Goal: Task Accomplishment & Management: Use online tool/utility

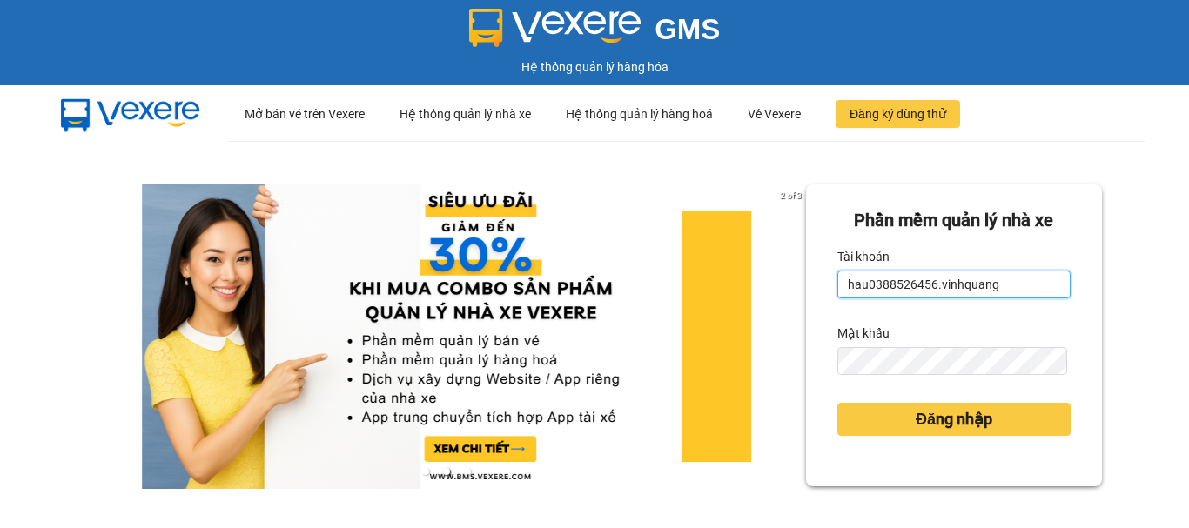
click at [907, 283] on input "hau0388526456.vinhquang" at bounding box center [953, 285] width 233 height 28
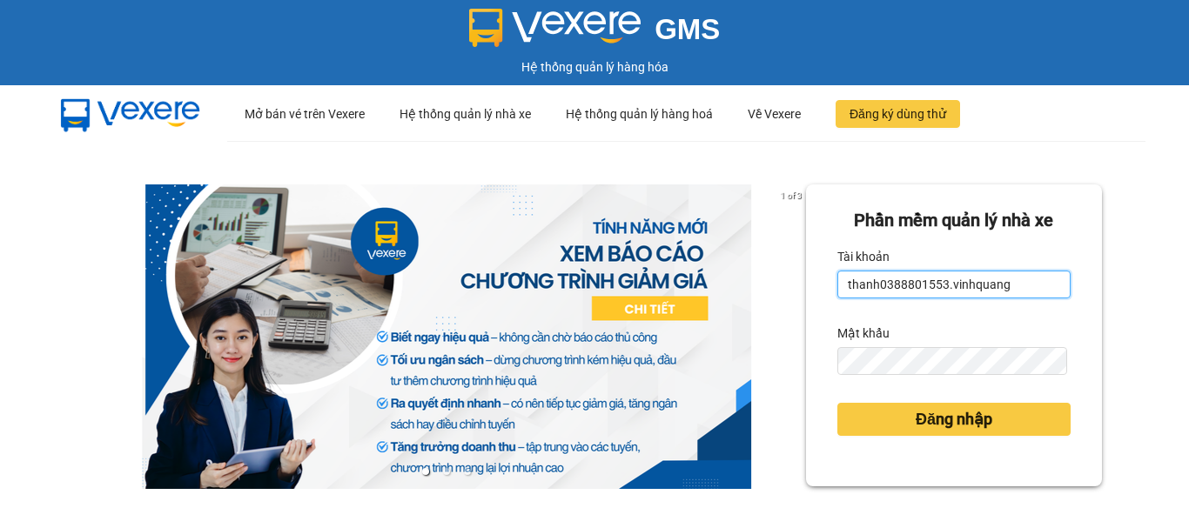
type input "thanh0388801553.vinhquang"
click at [837, 403] on button "Đăng nhập" at bounding box center [953, 419] width 233 height 33
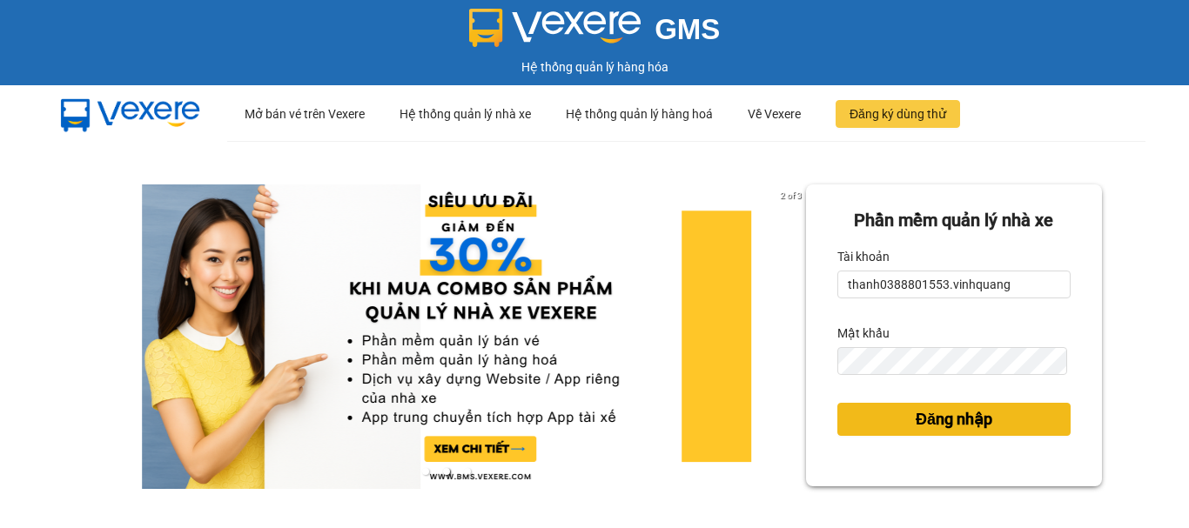
click at [965, 425] on span "Đăng nhập" at bounding box center [953, 419] width 77 height 24
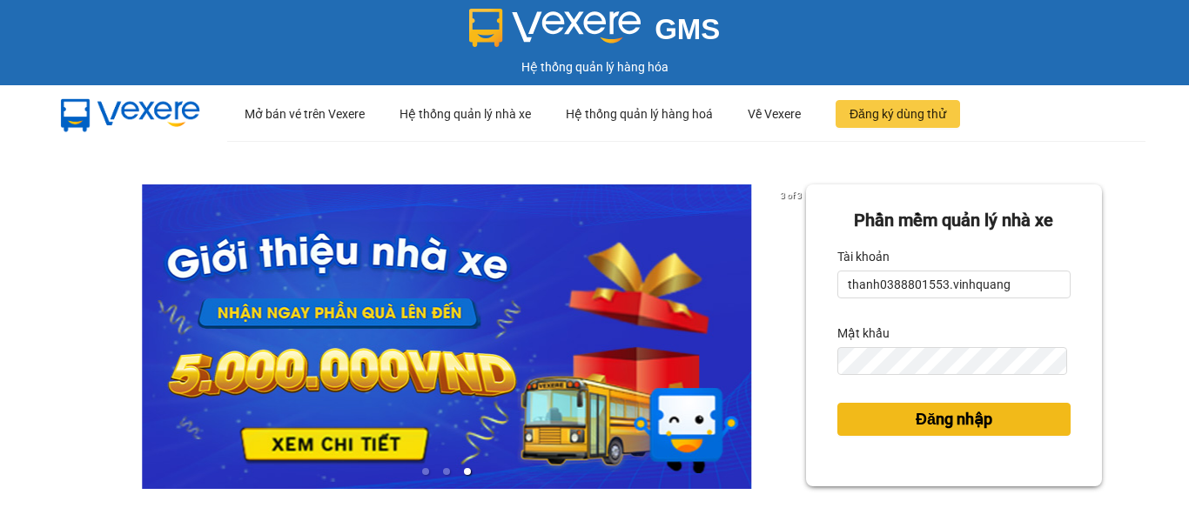
click at [958, 414] on span "Đăng nhập" at bounding box center [953, 419] width 77 height 24
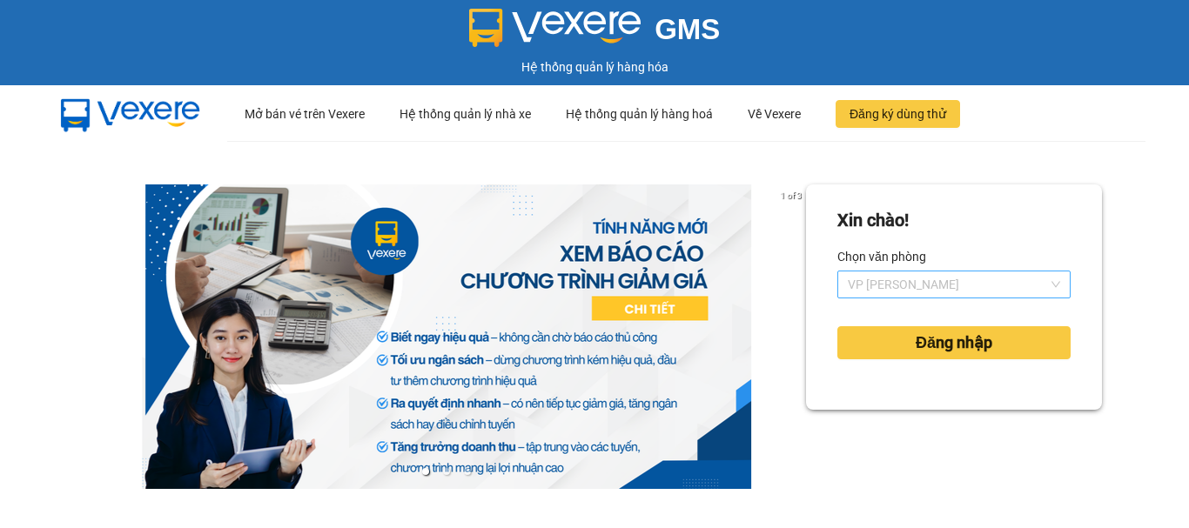
click at [886, 282] on span "VP [PERSON_NAME]" at bounding box center [953, 284] width 212 height 26
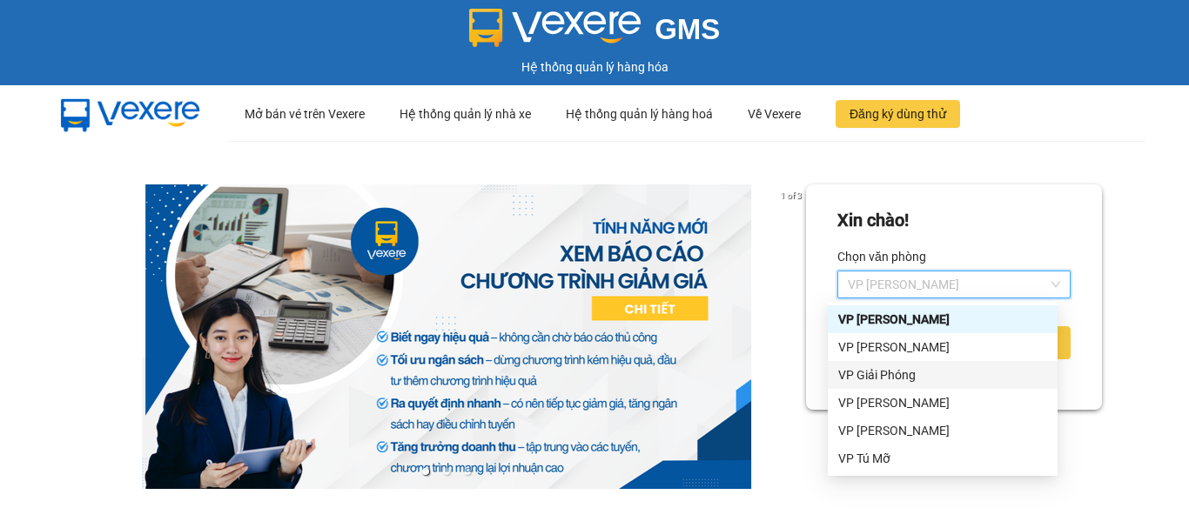
click at [915, 372] on div "VP Giải Phóng" at bounding box center [942, 374] width 209 height 19
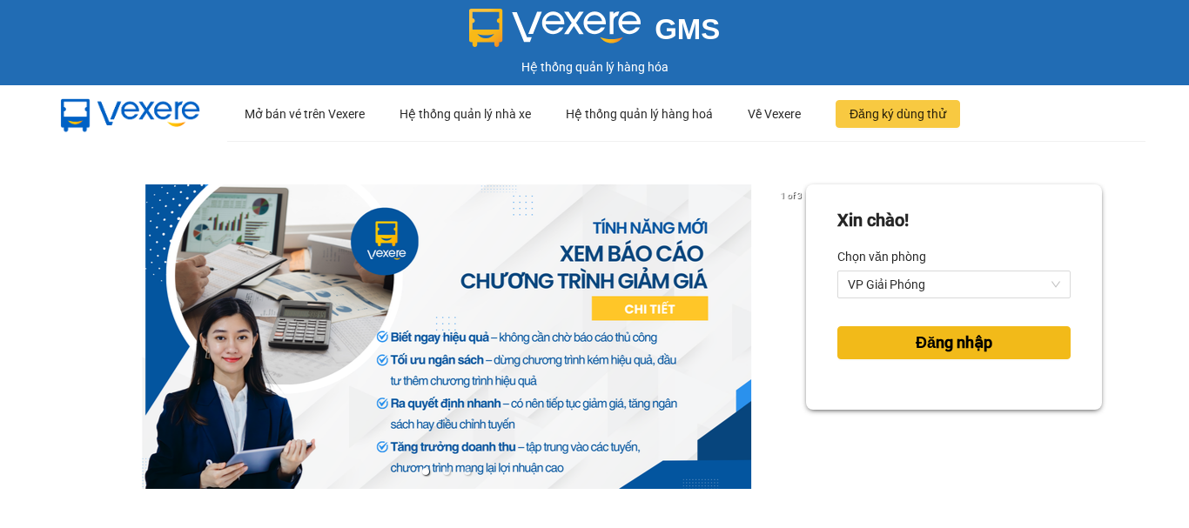
click at [939, 335] on span "Đăng nhập" at bounding box center [953, 343] width 77 height 24
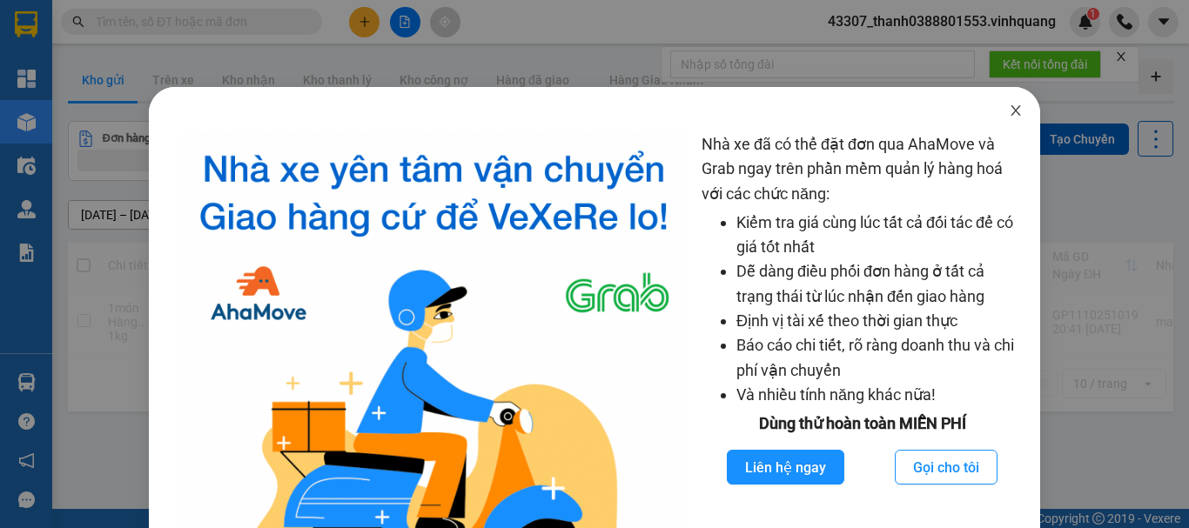
click at [1008, 113] on icon "close" at bounding box center [1015, 111] width 14 height 14
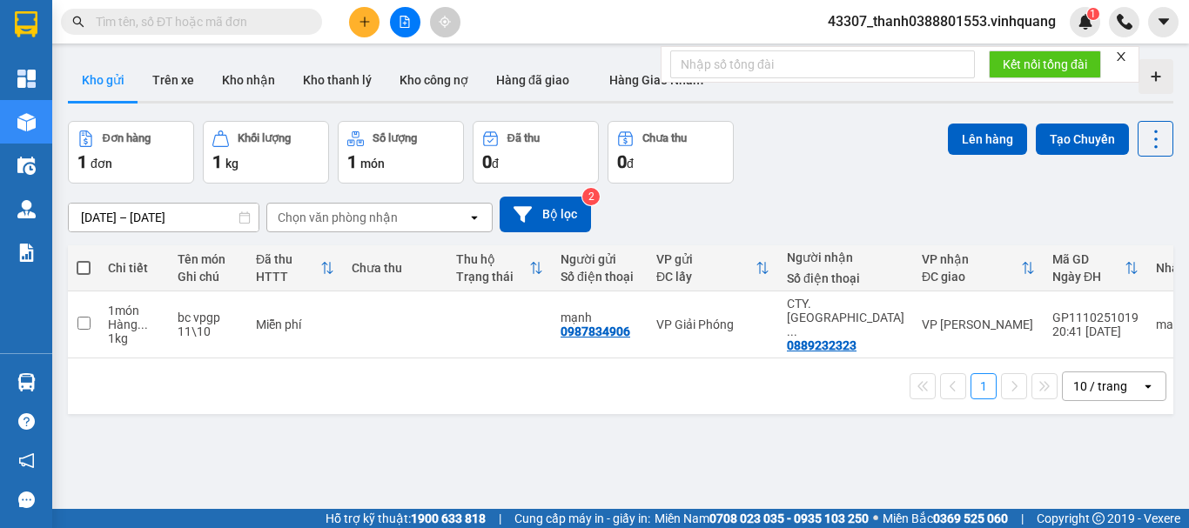
click at [237, 32] on span at bounding box center [191, 22] width 261 height 26
click at [243, 14] on input "text" at bounding box center [198, 21] width 205 height 19
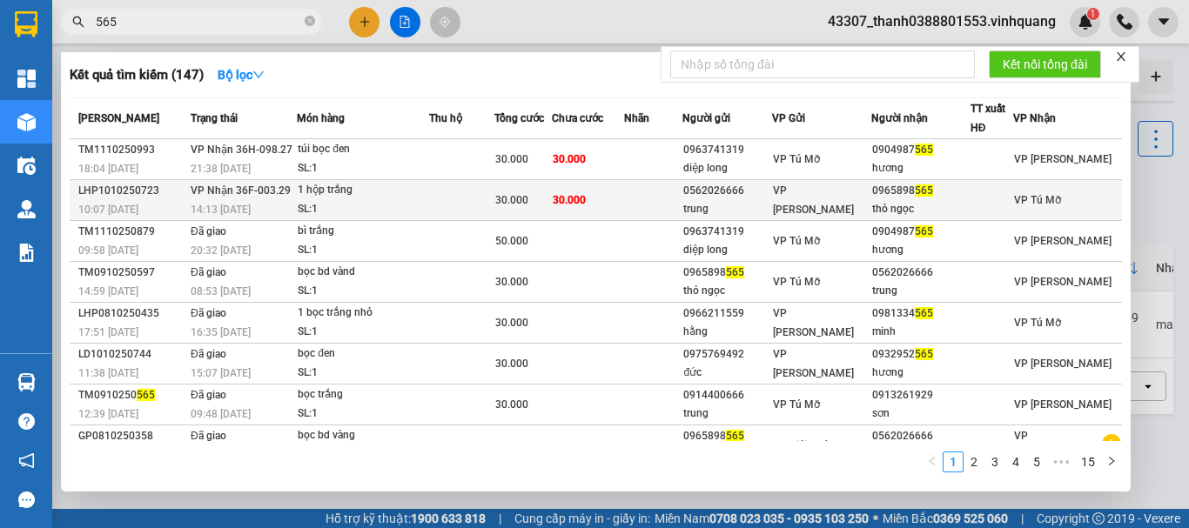
type input "565"
click at [376, 203] on div "SL: 1" at bounding box center [363, 209] width 131 height 19
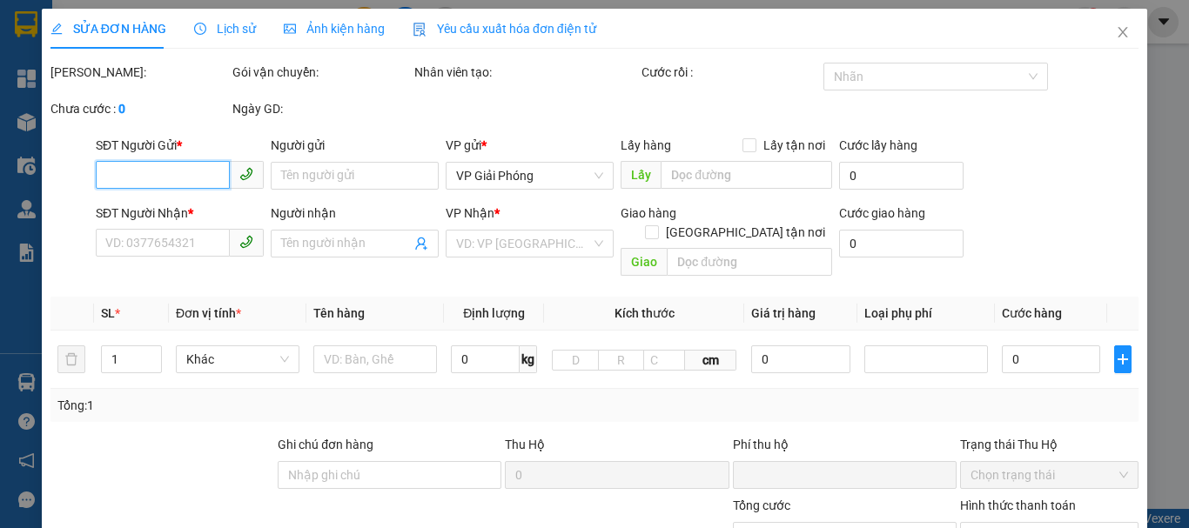
type input "0562026666"
type input "trung"
type input "0965898565"
type input "thỏ ngọc"
type input "0"
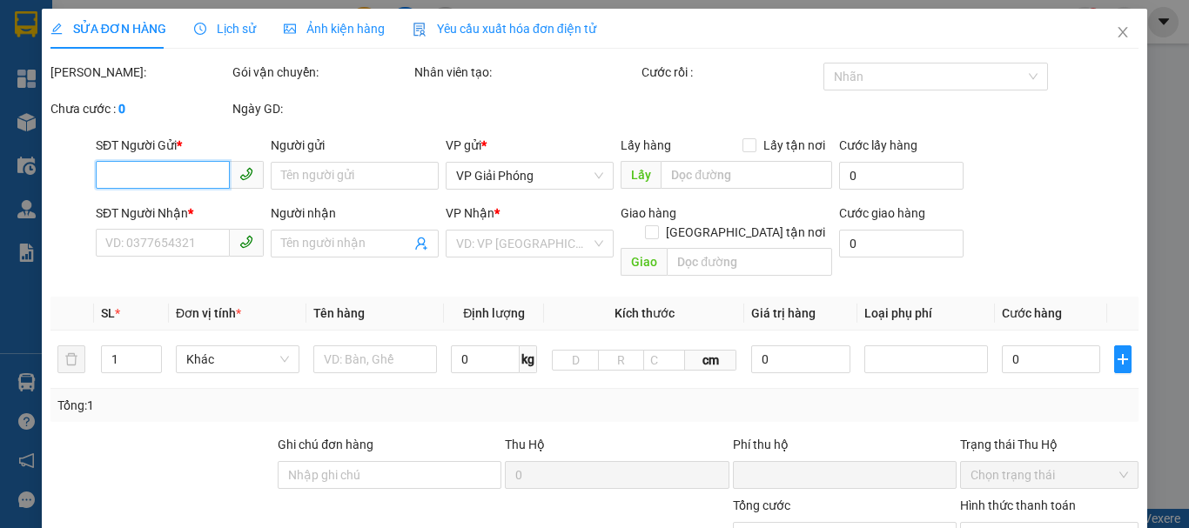
type input "30.000"
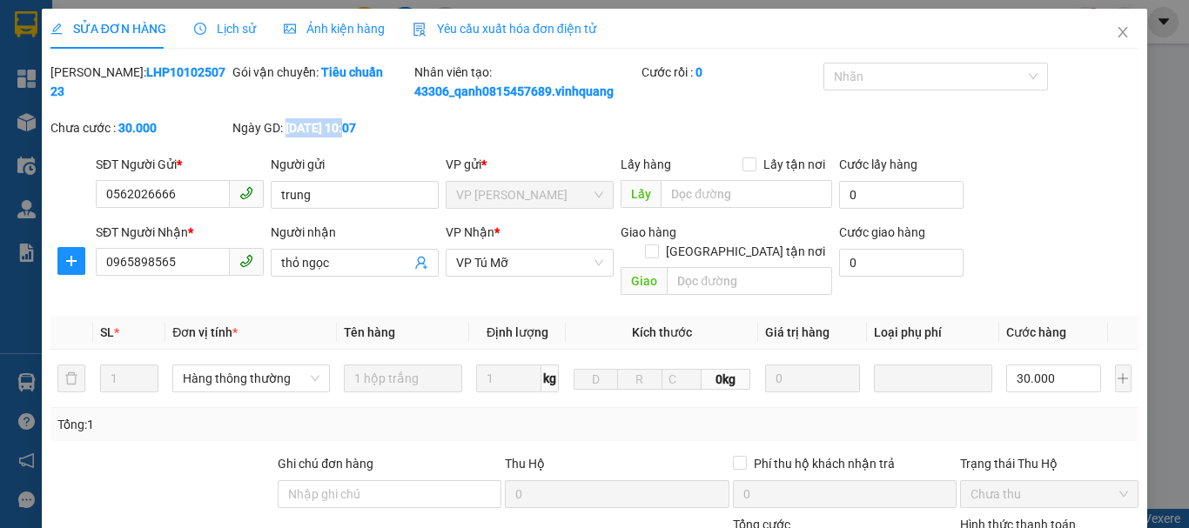
drag, startPoint x: 285, startPoint y: 129, endPoint x: 348, endPoint y: 127, distance: 63.5
click at [348, 127] on b "[DATE] 10:07" at bounding box center [320, 128] width 70 height 14
click at [1118, 33] on icon "close" at bounding box center [1123, 32] width 10 height 10
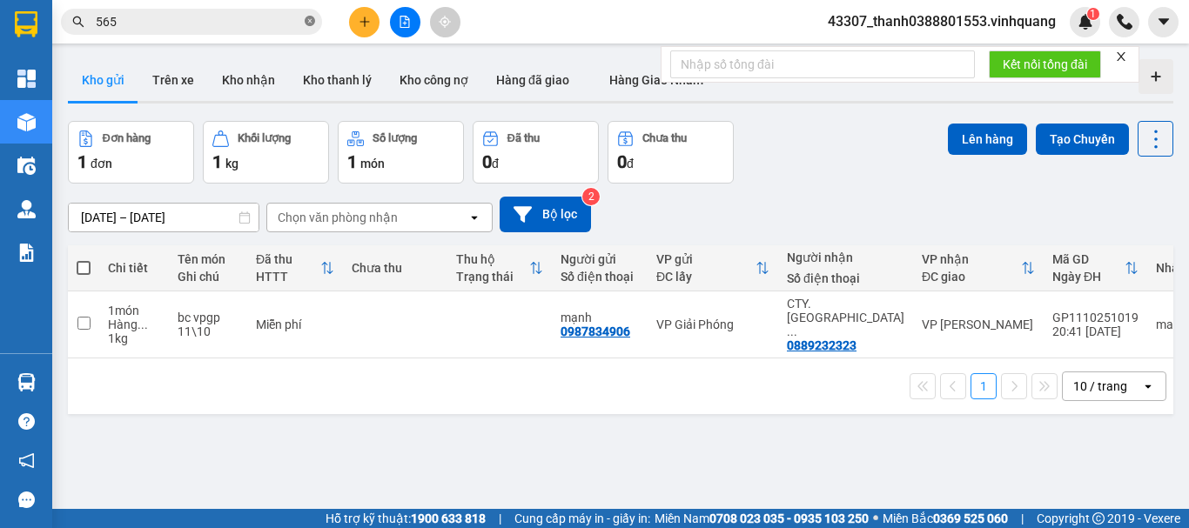
click at [310, 17] on icon "close-circle" at bounding box center [310, 21] width 10 height 10
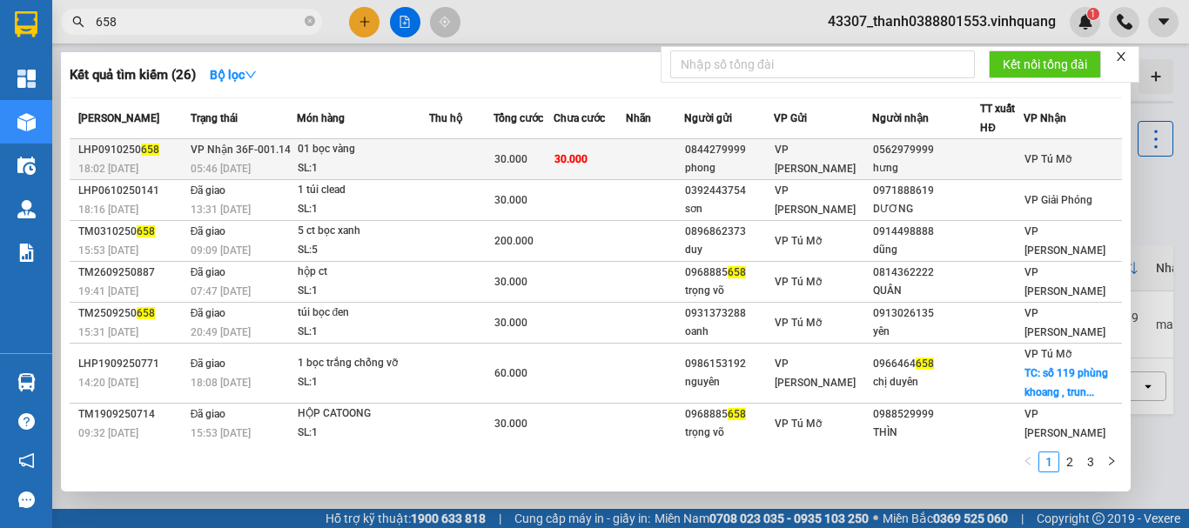
type input "658"
click at [550, 177] on td "30.000" at bounding box center [523, 159] width 61 height 41
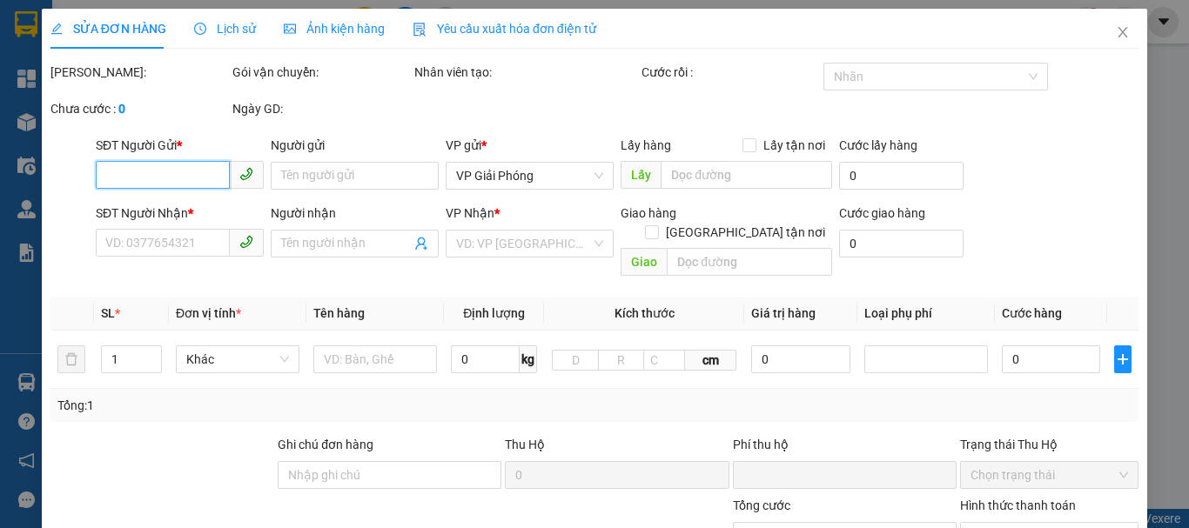
type input "0844279999"
type input "phong"
type input "0562979999"
type input "hưng"
type input "0"
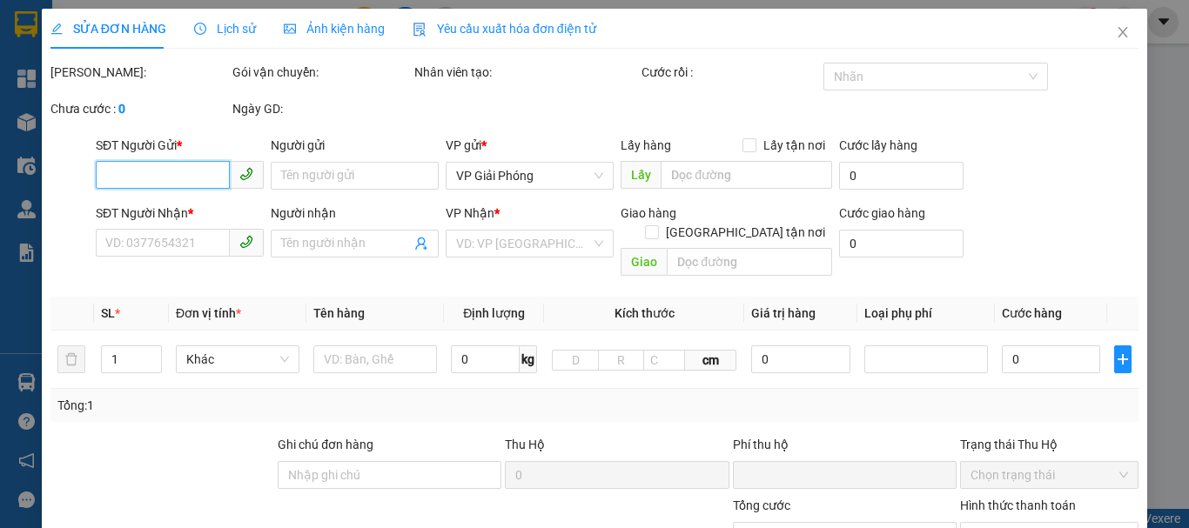
type input "30.000"
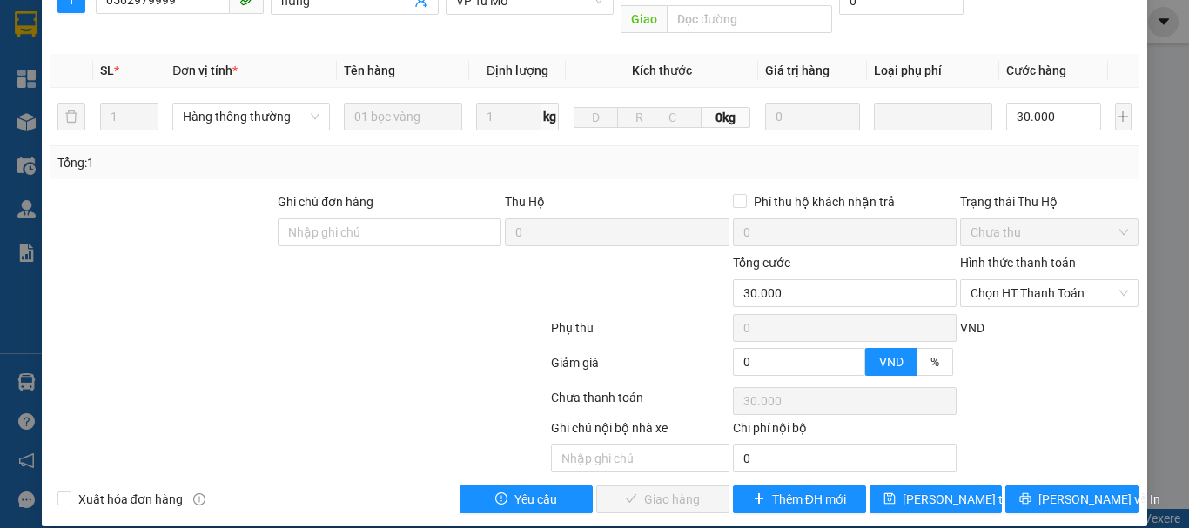
scroll to position [1, 0]
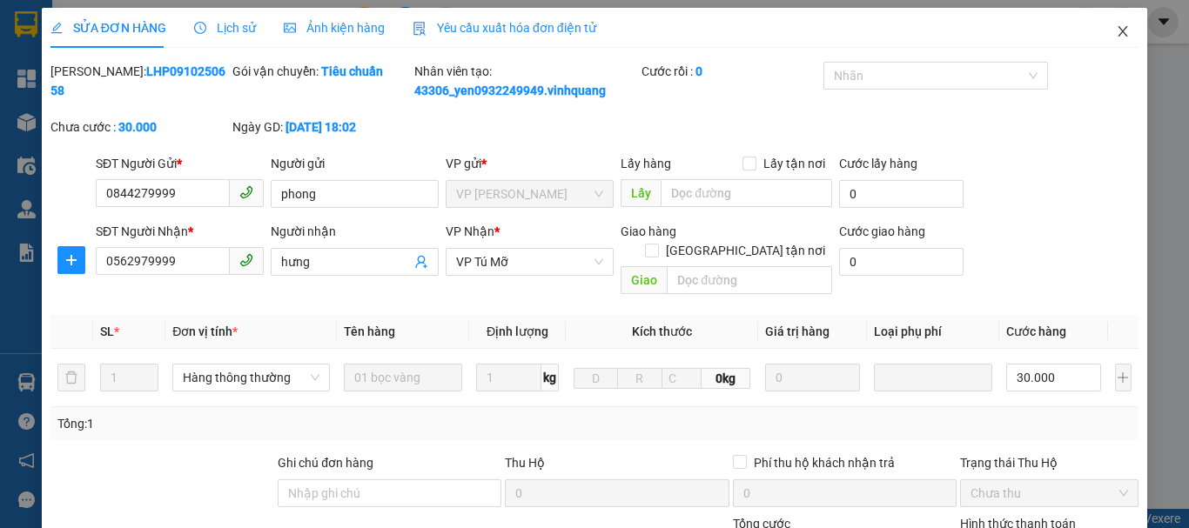
click at [1115, 32] on icon "close" at bounding box center [1122, 31] width 14 height 14
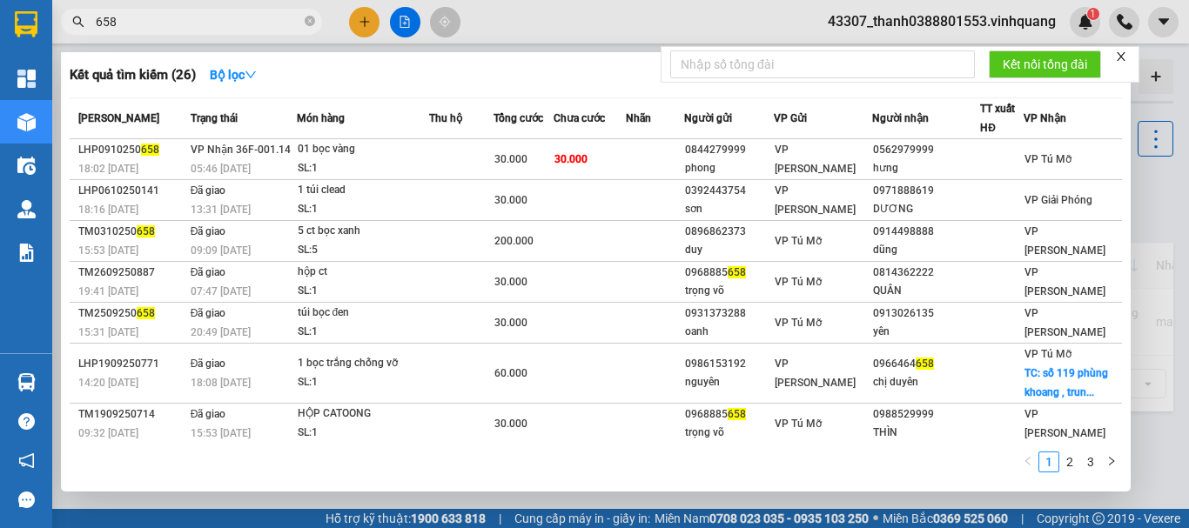
click at [203, 18] on input "658" at bounding box center [198, 21] width 205 height 19
click at [310, 24] on icon "close-circle" at bounding box center [310, 21] width 10 height 10
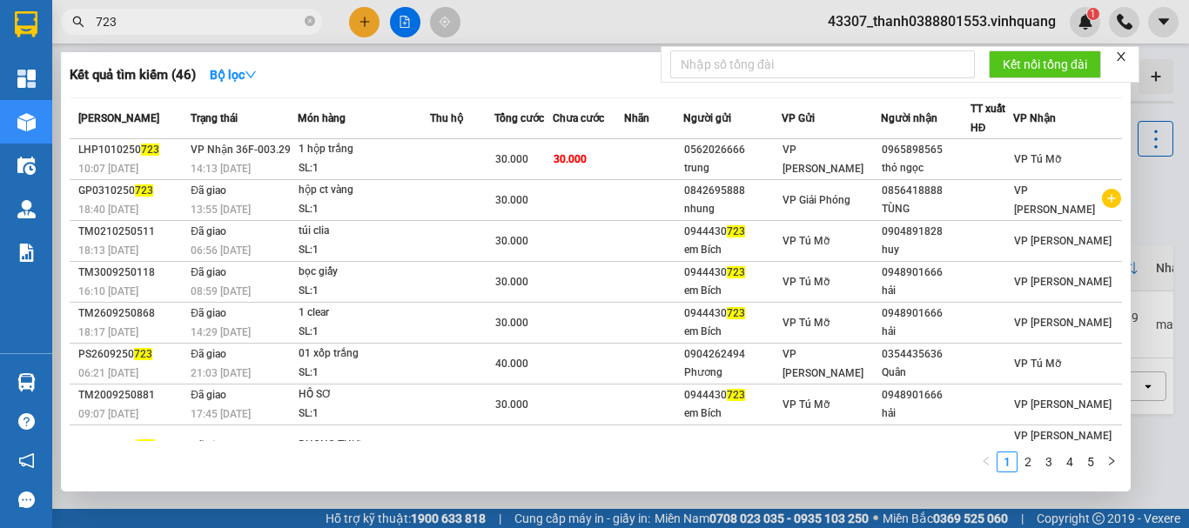
type input "723"
click at [1125, 53] on icon "close" at bounding box center [1120, 56] width 9 height 9
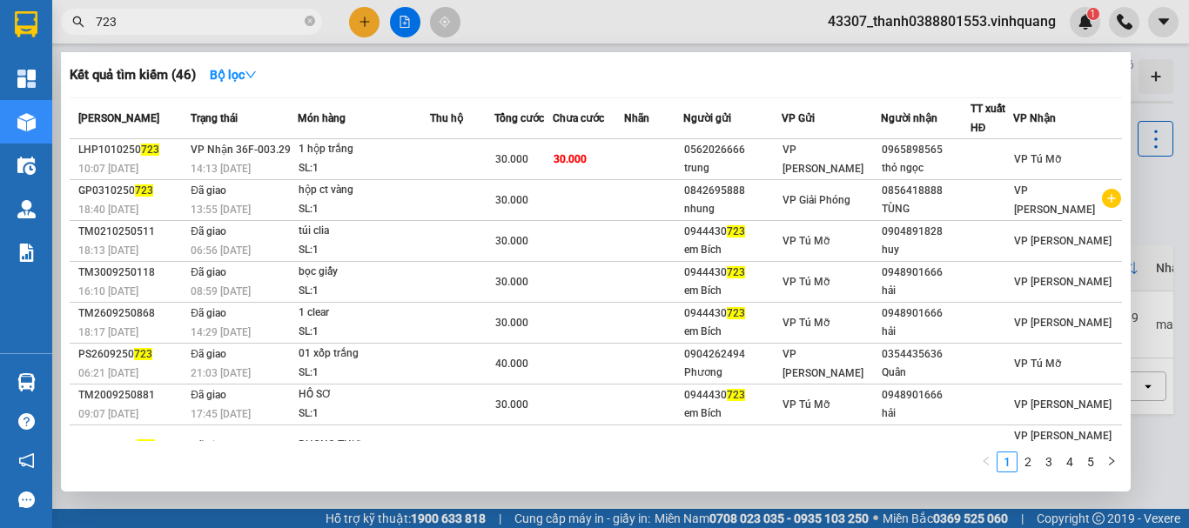
click at [1157, 196] on div at bounding box center [594, 264] width 1189 height 528
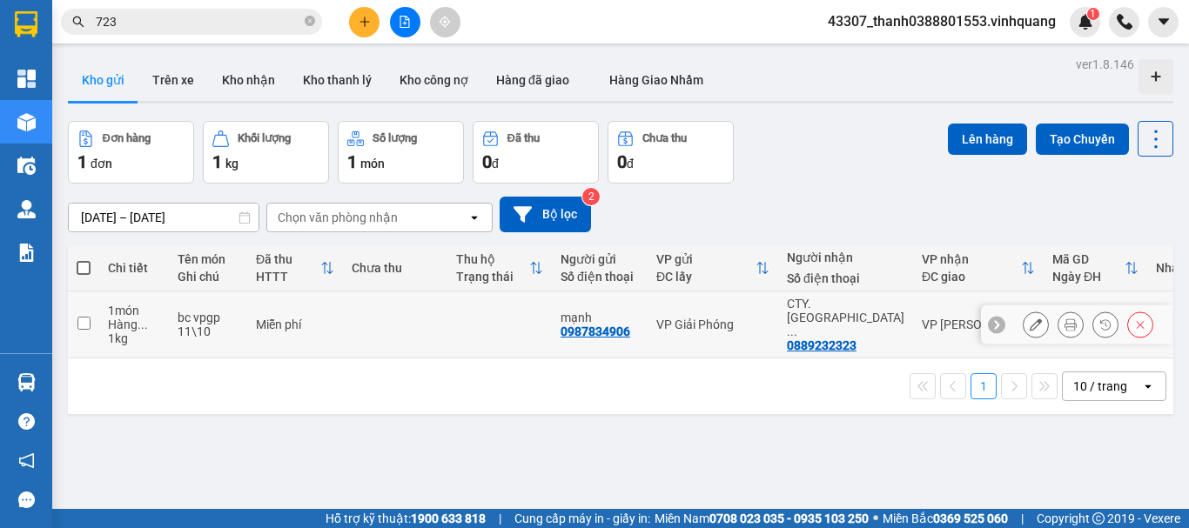
click at [301, 318] on div "Miễn phí" at bounding box center [295, 325] width 78 height 14
checkbox input "true"
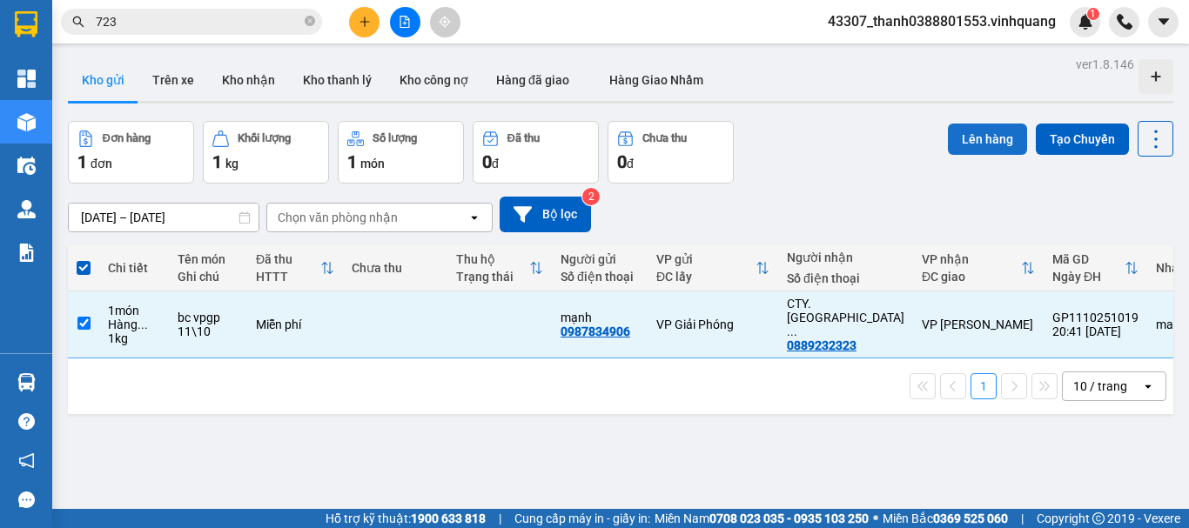
click at [964, 136] on button "Lên hàng" at bounding box center [986, 139] width 79 height 31
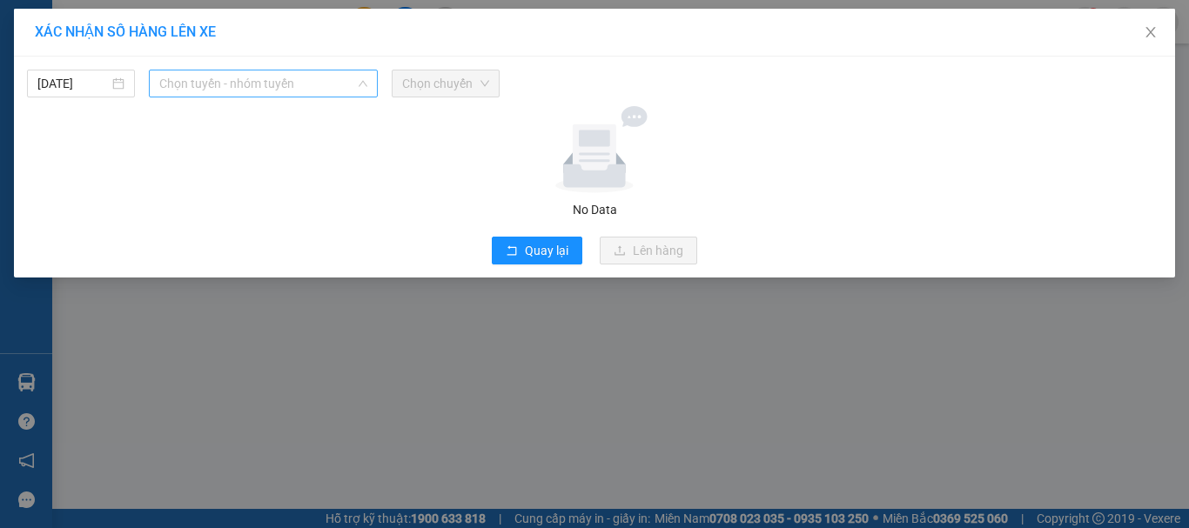
click at [211, 87] on span "Chọn tuyến - nhóm tuyến" at bounding box center [263, 83] width 208 height 26
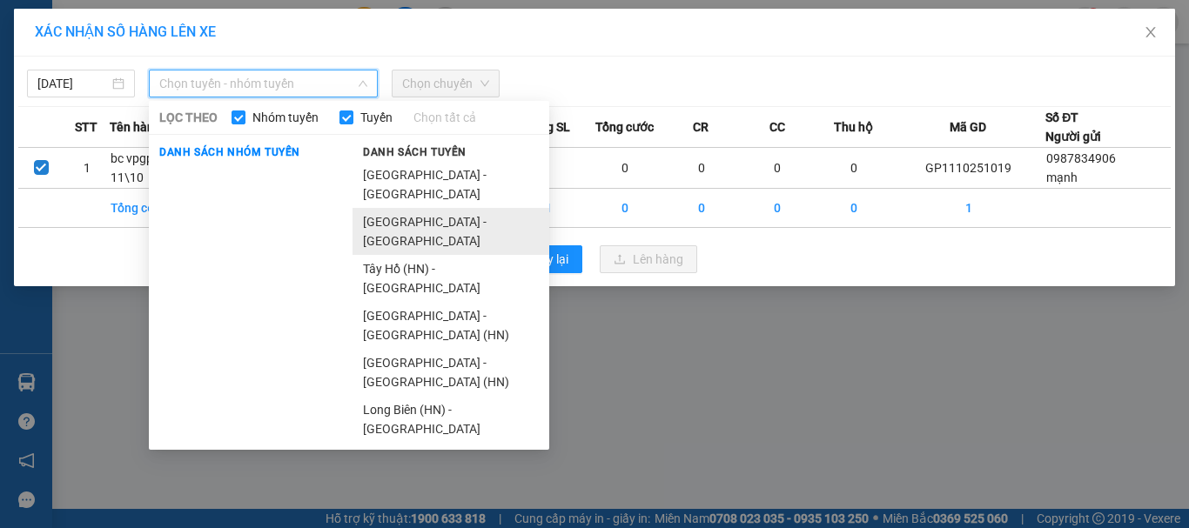
click at [416, 208] on li "[GEOGRAPHIC_DATA] - [GEOGRAPHIC_DATA]" at bounding box center [450, 231] width 197 height 47
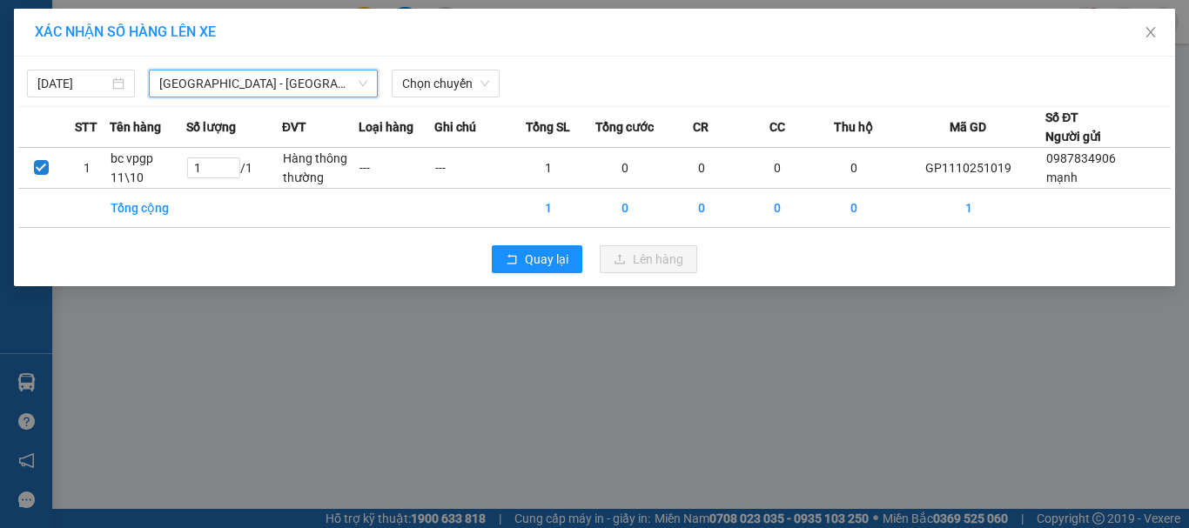
click at [286, 96] on span "[GEOGRAPHIC_DATA] - [GEOGRAPHIC_DATA]" at bounding box center [263, 83] width 208 height 26
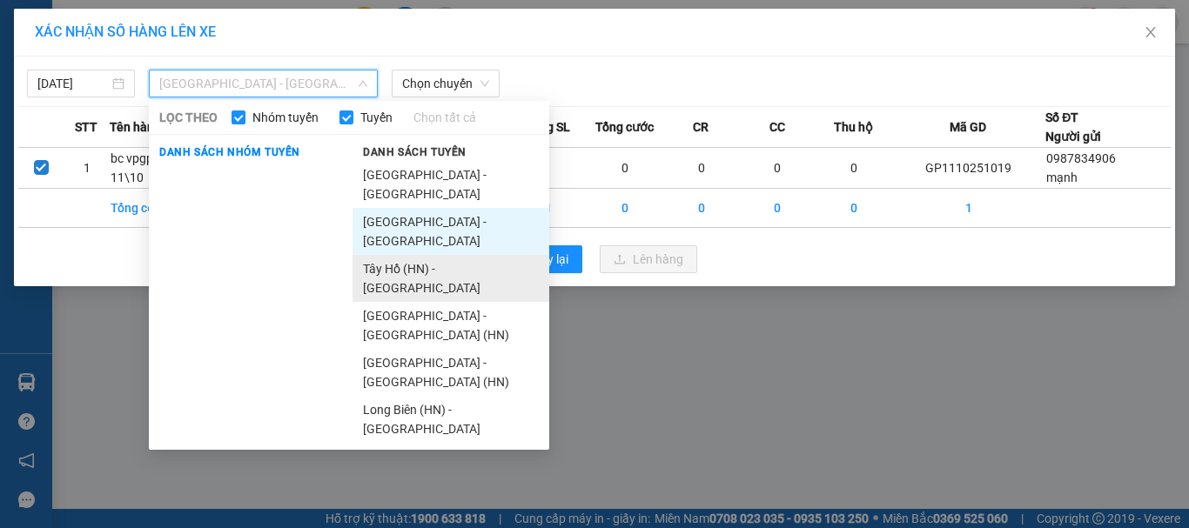
click at [384, 255] on li "Tây Hồ (HN) - [GEOGRAPHIC_DATA]" at bounding box center [450, 278] width 197 height 47
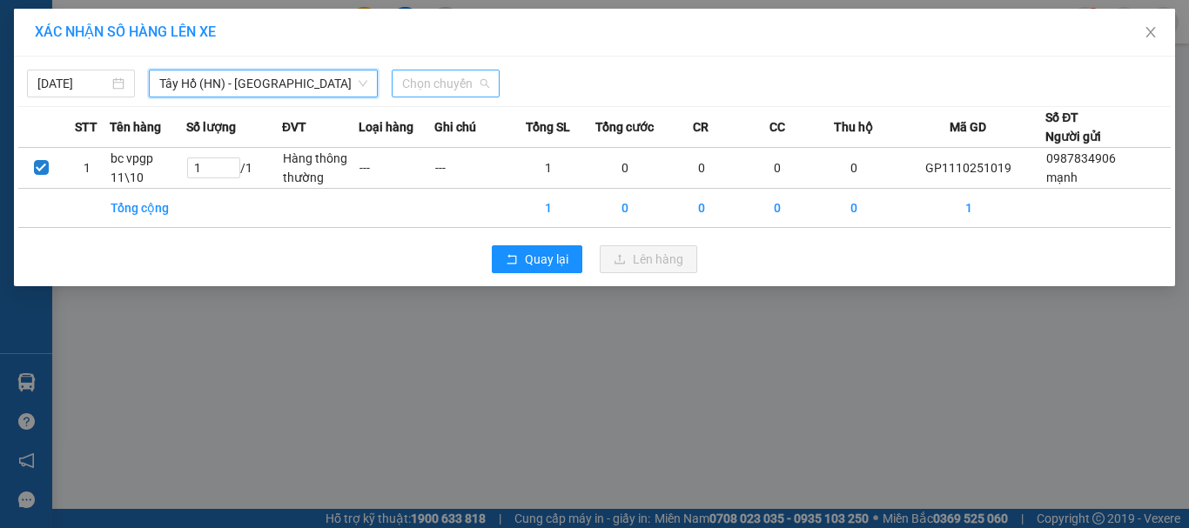
click at [435, 79] on span "Chọn chuyến" at bounding box center [445, 83] width 87 height 26
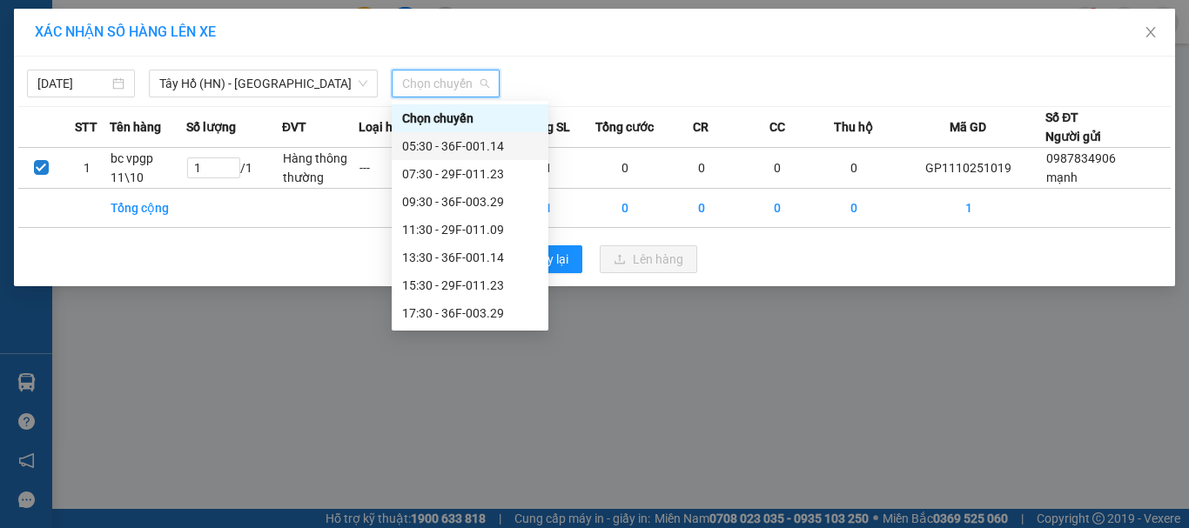
click at [453, 140] on div "05:30 - 36F-001.14" at bounding box center [470, 146] width 136 height 19
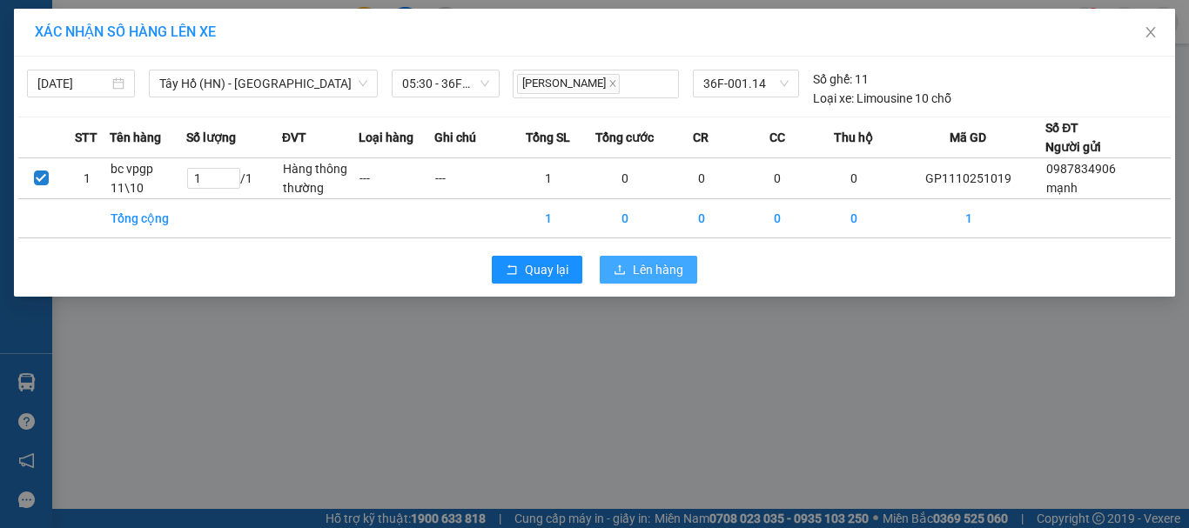
click at [643, 264] on span "Lên hàng" at bounding box center [658, 269] width 50 height 19
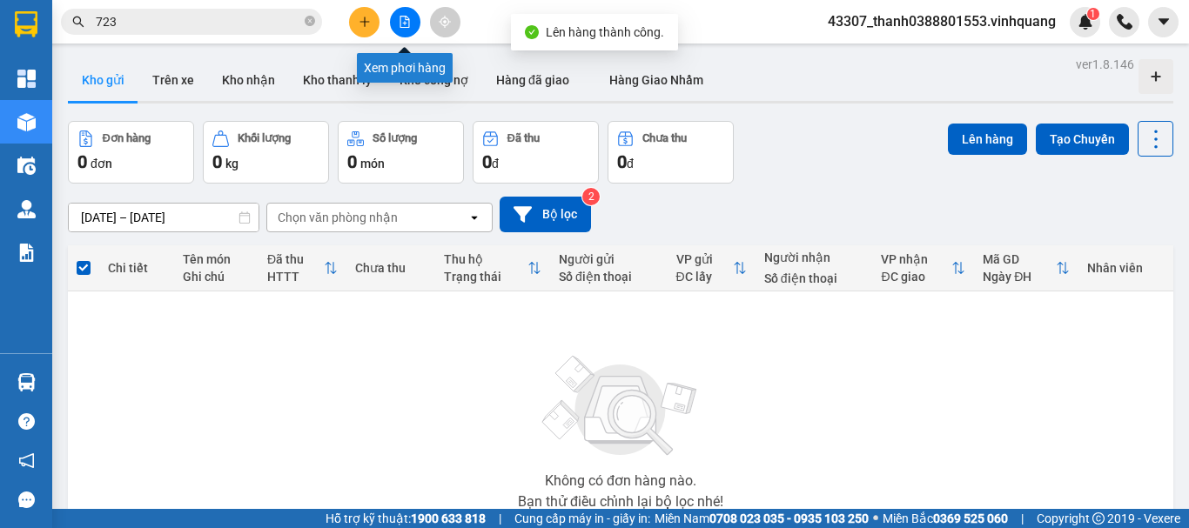
click at [405, 13] on button at bounding box center [405, 22] width 30 height 30
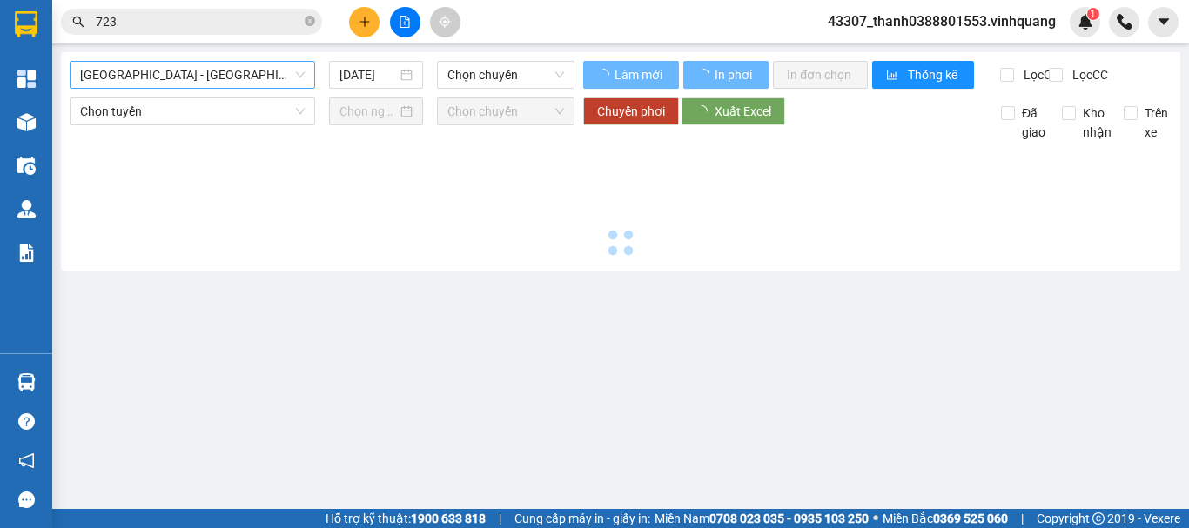
click at [228, 79] on span "[GEOGRAPHIC_DATA] - [GEOGRAPHIC_DATA]" at bounding box center [192, 75] width 224 height 26
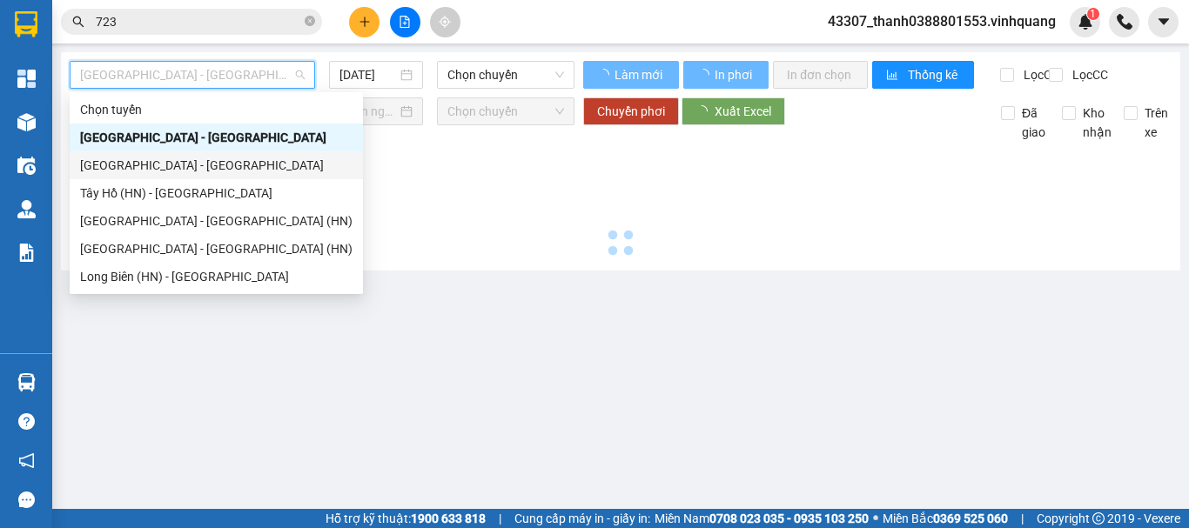
type input "[DATE]"
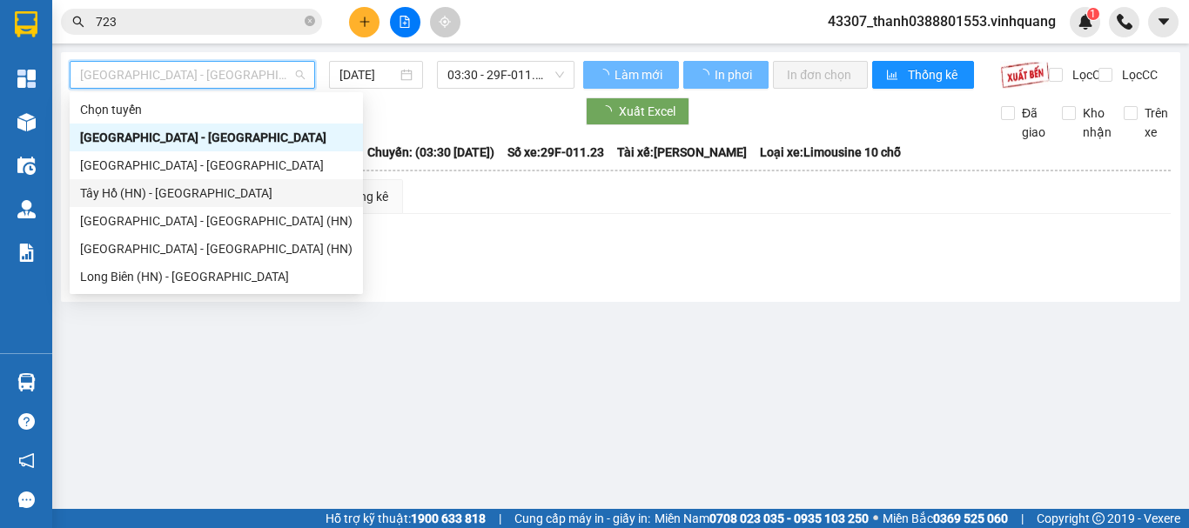
click at [146, 197] on div "Tây Hồ (HN) - [GEOGRAPHIC_DATA]" at bounding box center [216, 193] width 272 height 19
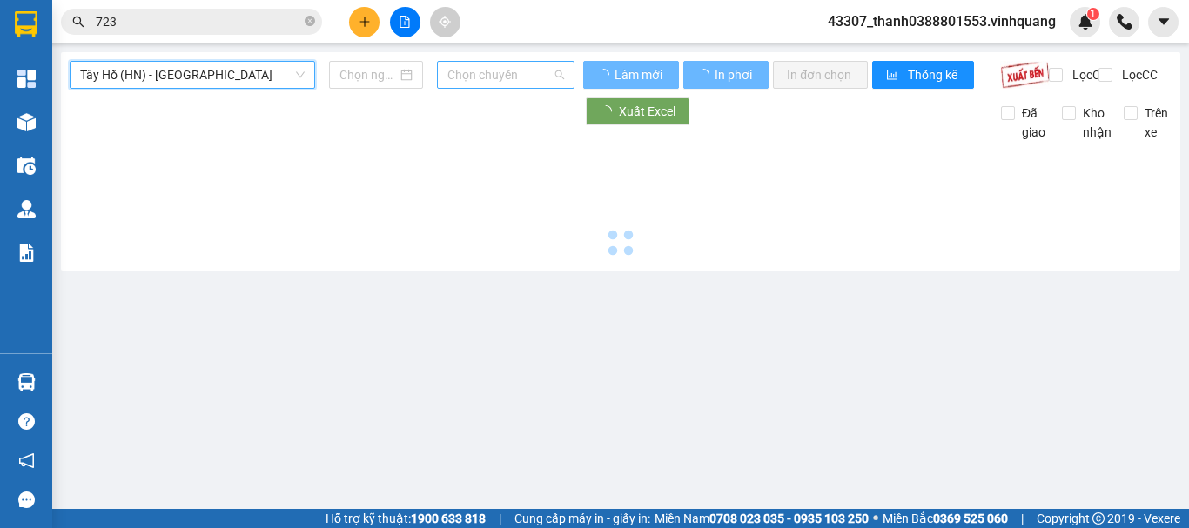
click at [529, 70] on span "Chọn chuyến" at bounding box center [505, 75] width 117 height 26
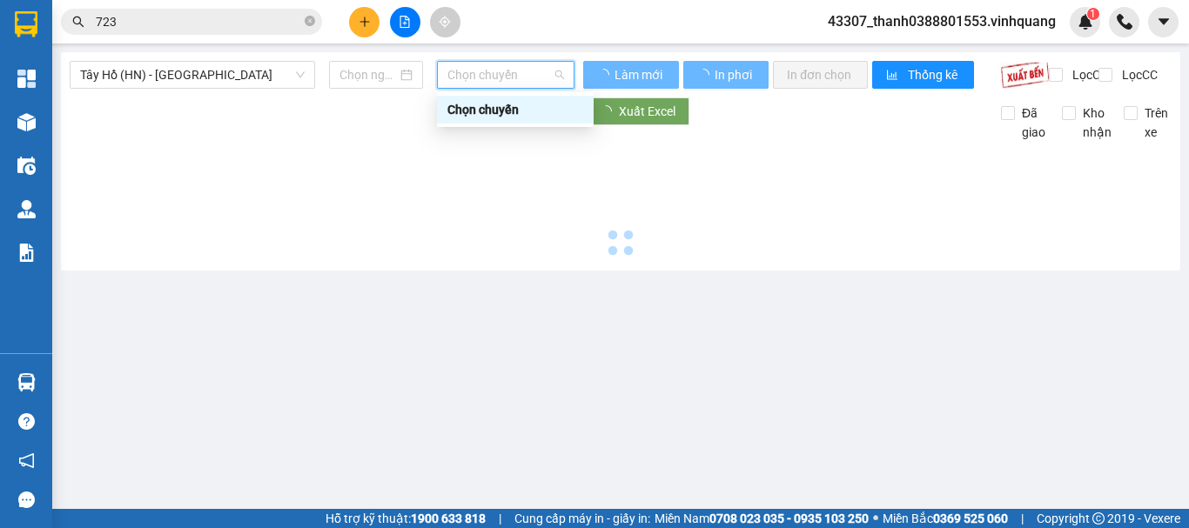
click at [510, 73] on span "Chọn chuyến" at bounding box center [505, 75] width 117 height 26
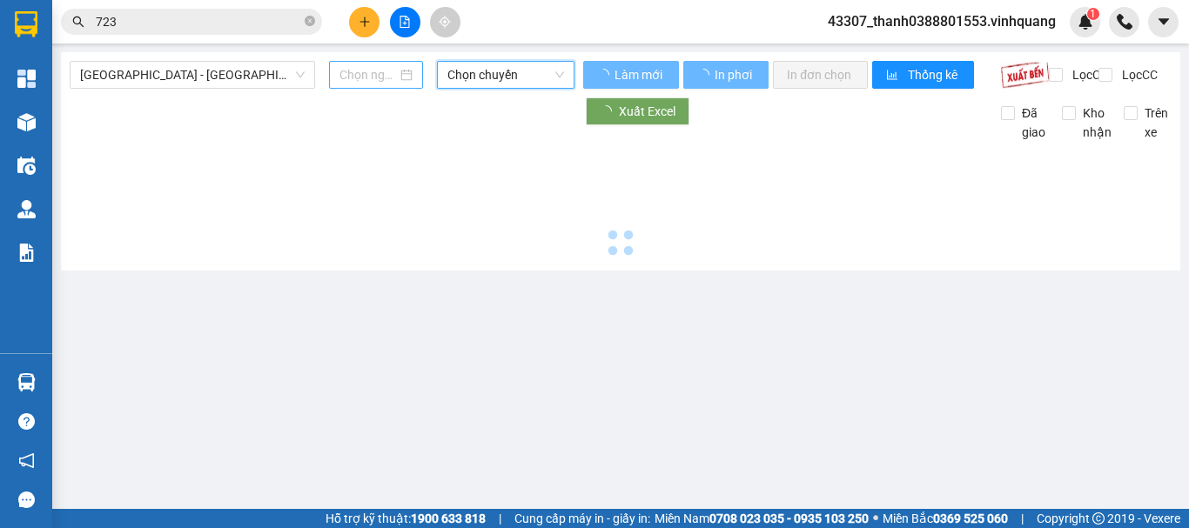
type input "[DATE]"
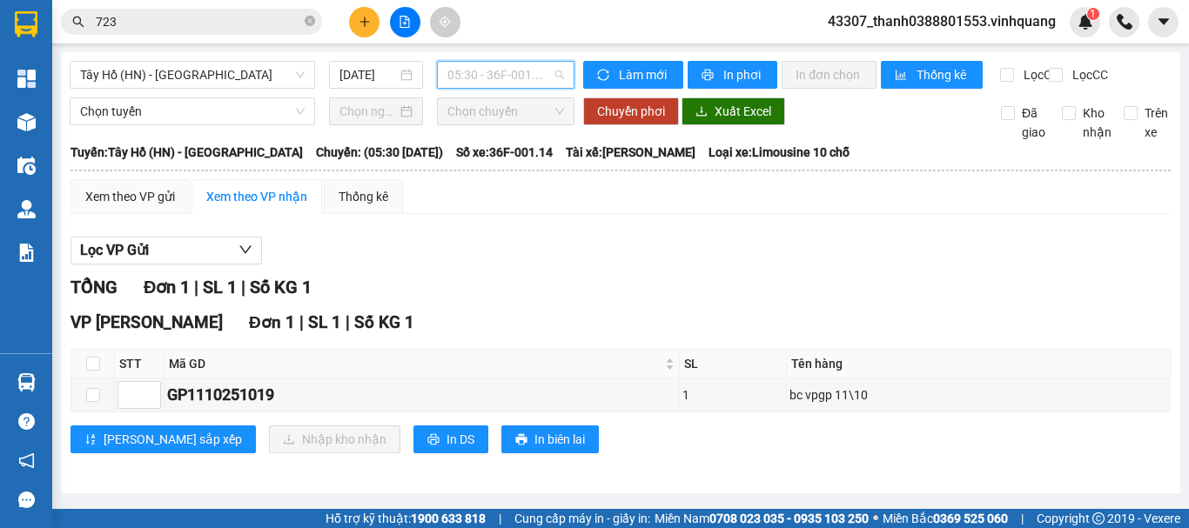
click at [486, 74] on span "05:30 - 36F-001.14" at bounding box center [505, 75] width 117 height 26
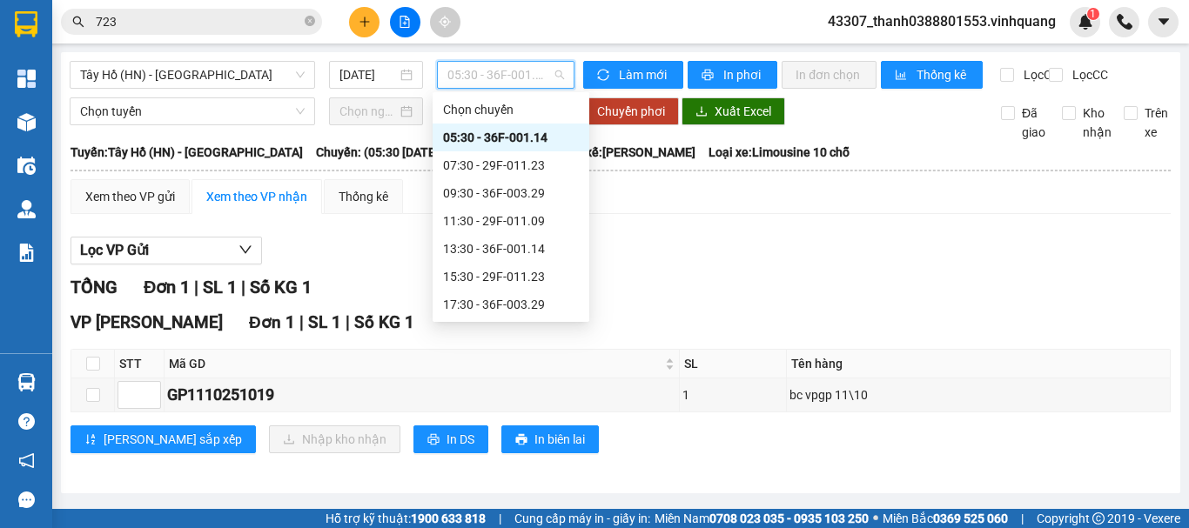
click at [485, 137] on div "05:30 - 36F-001.14" at bounding box center [511, 137] width 136 height 19
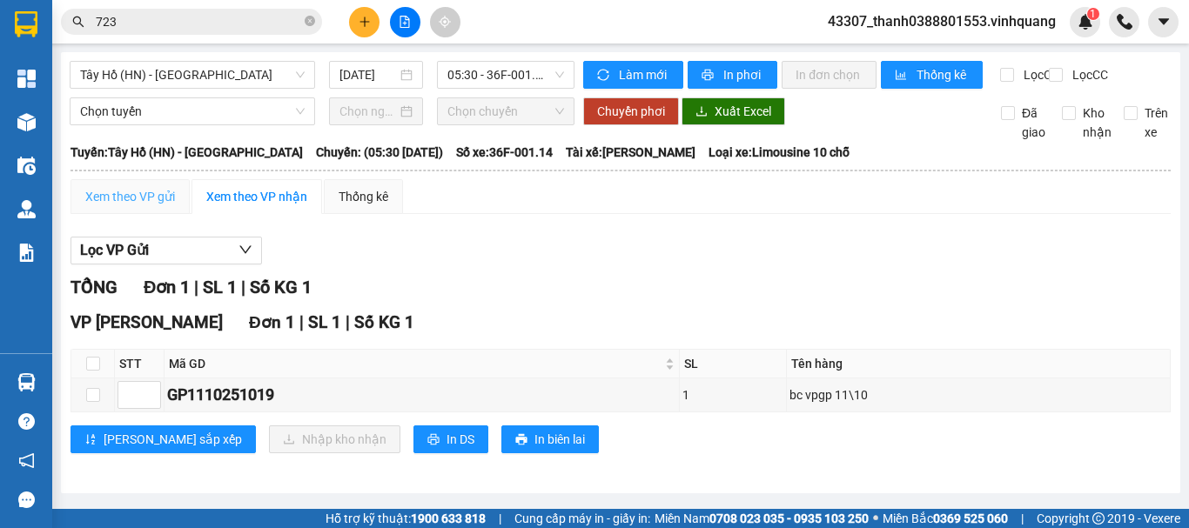
click at [134, 214] on div "Xem theo VP gửi" at bounding box center [129, 196] width 119 height 35
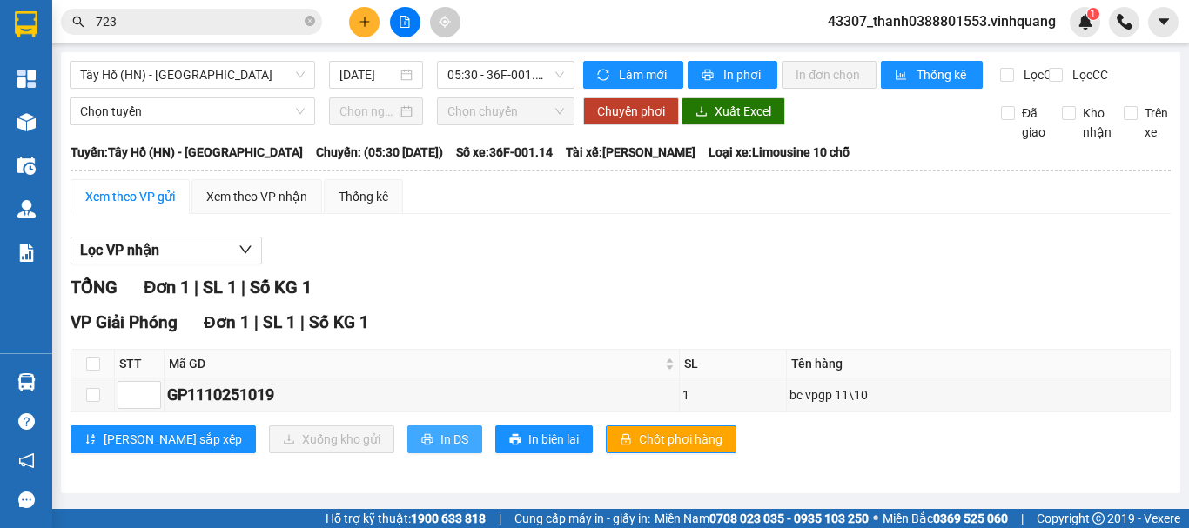
click at [440, 449] on span "In DS" at bounding box center [454, 439] width 28 height 19
